Goal: Information Seeking & Learning: Learn about a topic

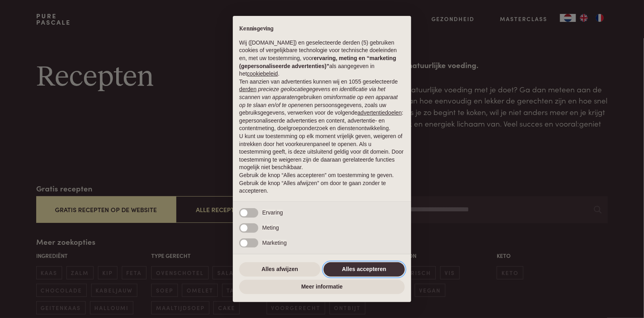
click at [379, 268] on button "Alles accepteren" at bounding box center [364, 269] width 81 height 14
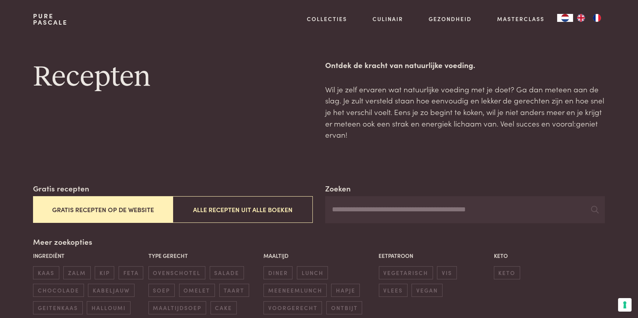
click at [90, 211] on button "Gratis recepten op de website" at bounding box center [103, 209] width 140 height 27
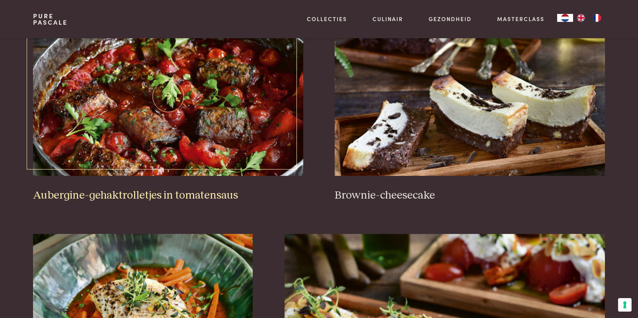
scroll to position [342, 0]
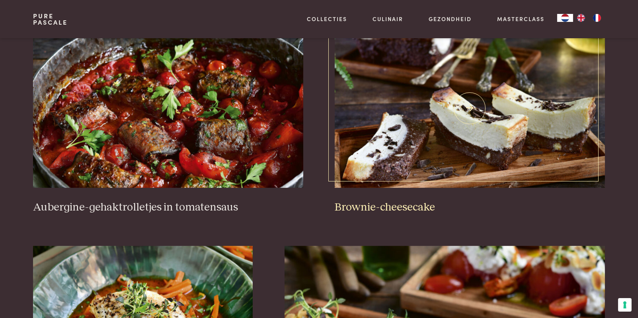
click at [411, 181] on img at bounding box center [470, 108] width 270 height 159
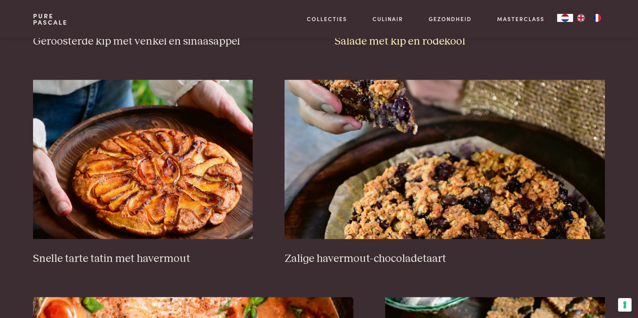
scroll to position [1178, 0]
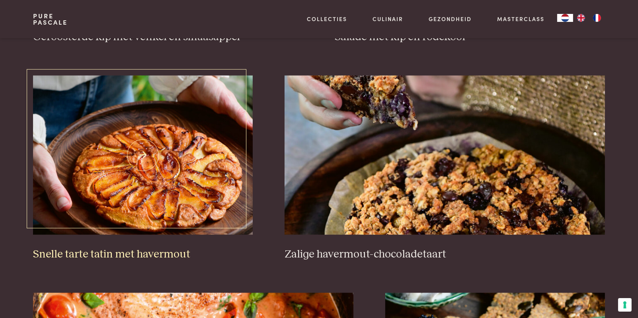
click at [135, 155] on img at bounding box center [143, 155] width 220 height 159
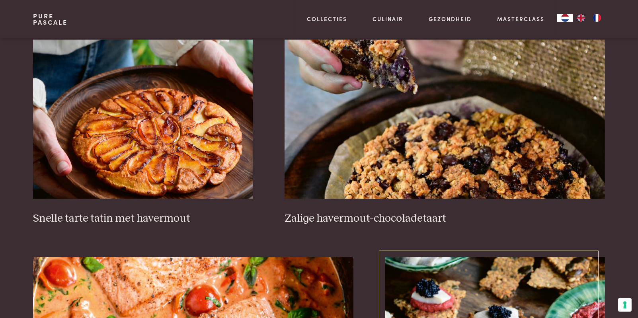
scroll to position [1138, 0]
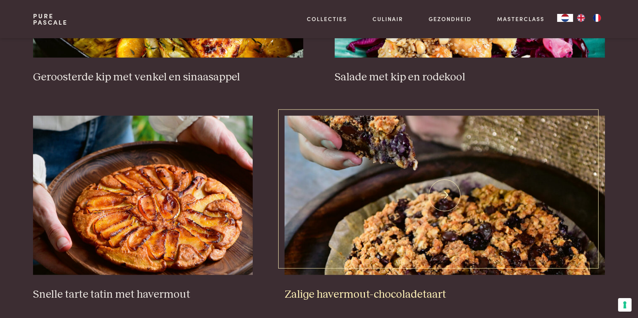
click at [441, 241] on img at bounding box center [445, 195] width 320 height 159
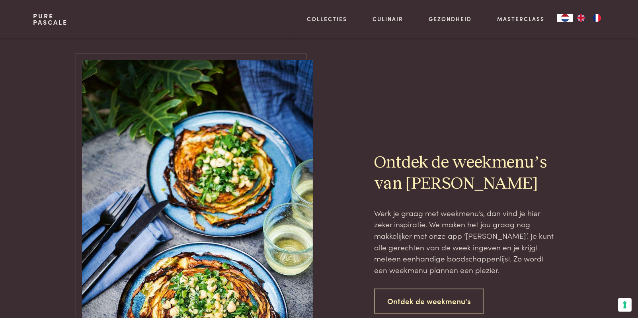
scroll to position [1696, 0]
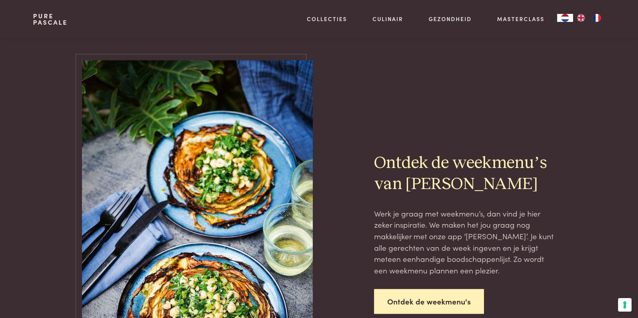
click at [413, 300] on link "Ontdek de weekmenu's" at bounding box center [429, 301] width 110 height 25
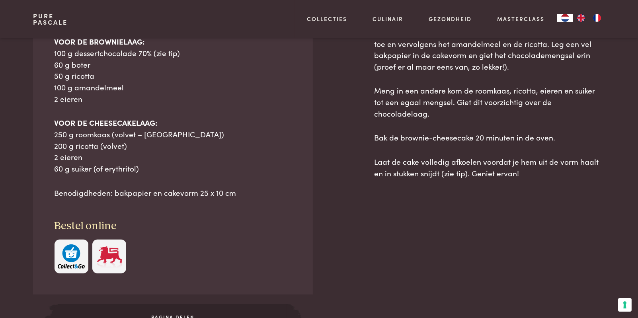
scroll to position [318, 0]
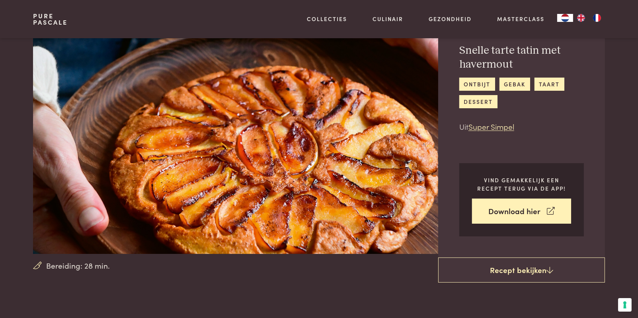
scroll to position [80, 0]
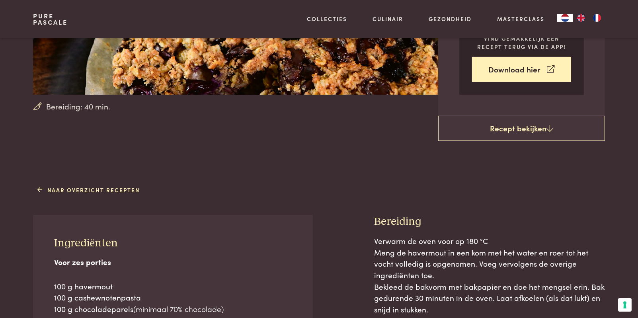
scroll to position [318, 0]
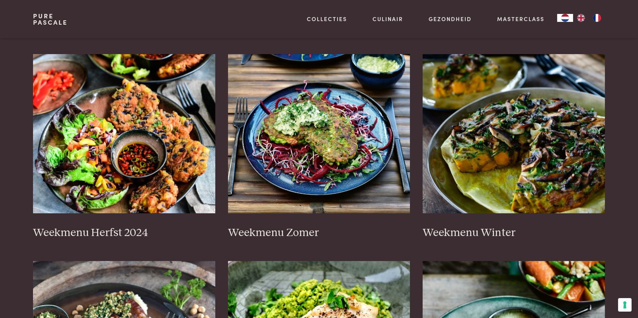
scroll to position [159, 0]
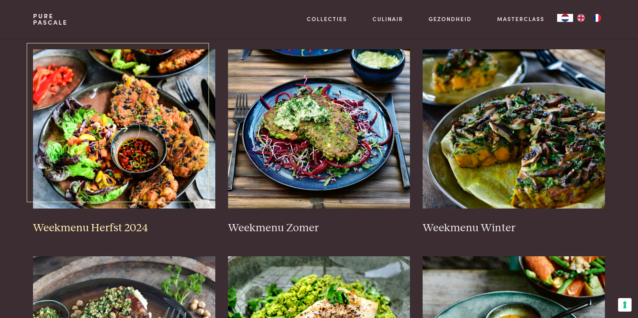
click at [119, 105] on img at bounding box center [124, 128] width 182 height 159
